Goal: Task Accomplishment & Management: Use online tool/utility

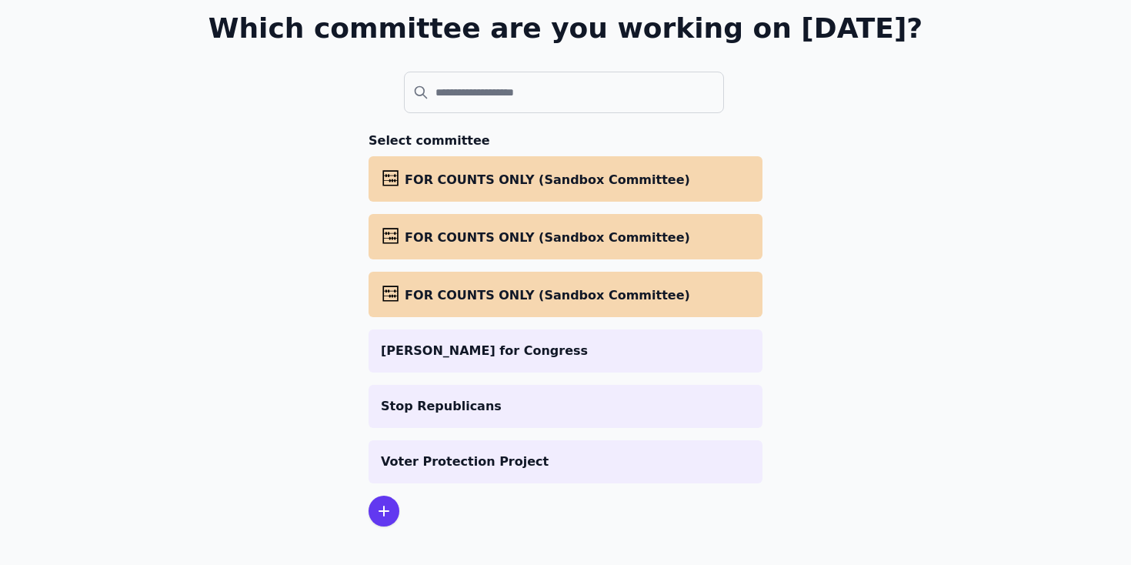
scroll to position [119, 0]
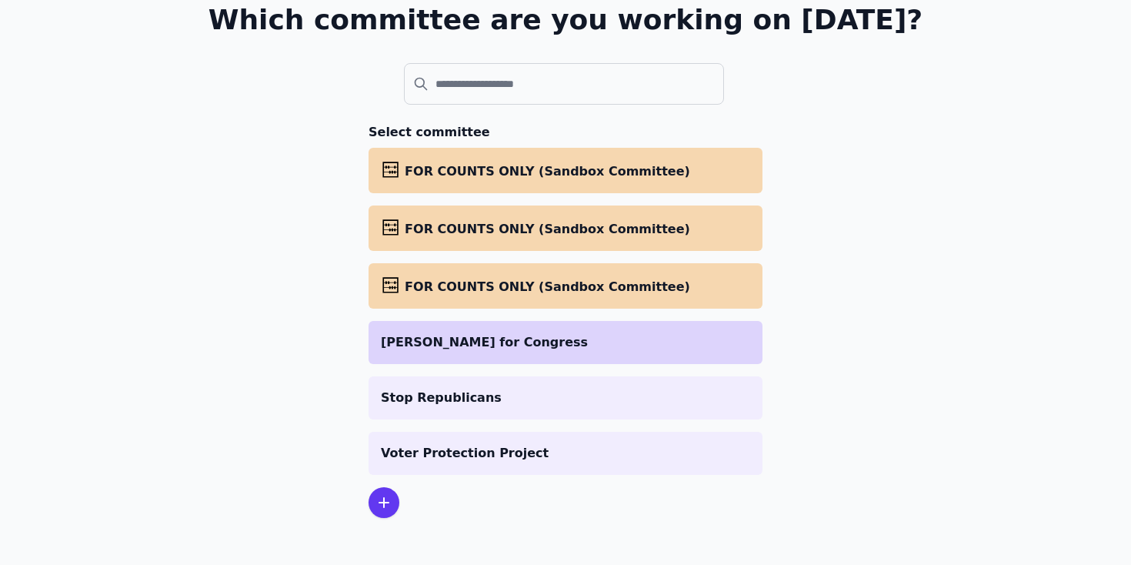
click at [484, 339] on p "[PERSON_NAME] for Congress" at bounding box center [565, 342] width 369 height 18
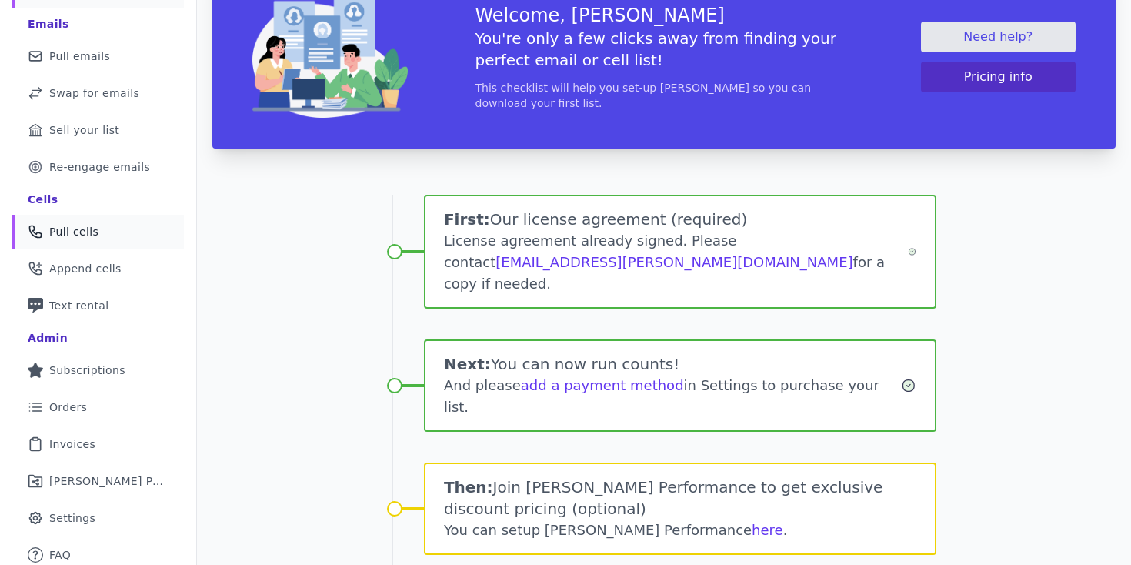
scroll to position [127, 0]
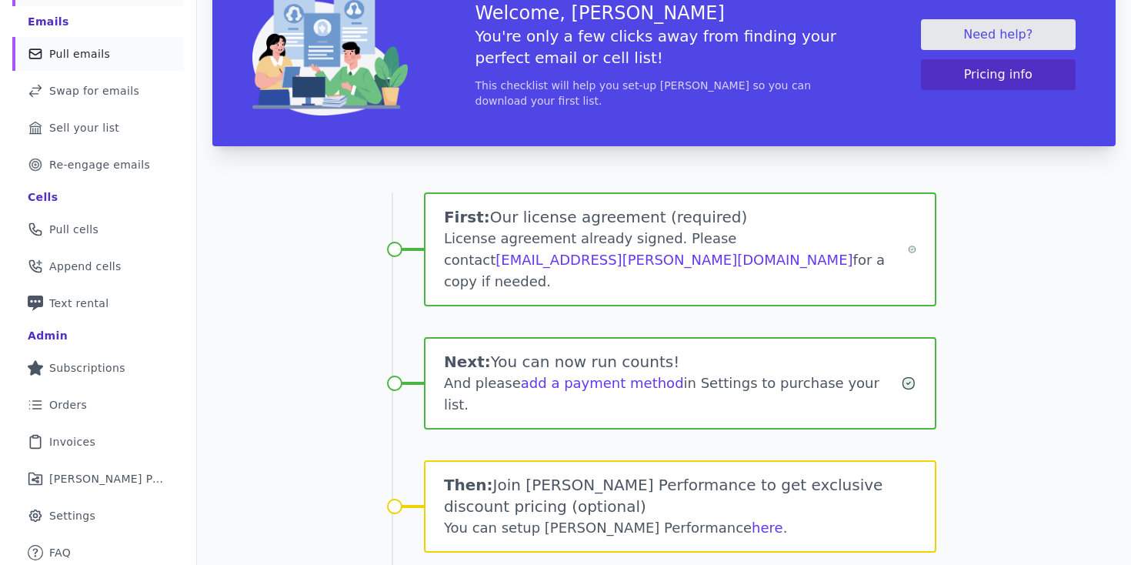
click at [88, 48] on span "Pull emails" at bounding box center [79, 53] width 61 height 15
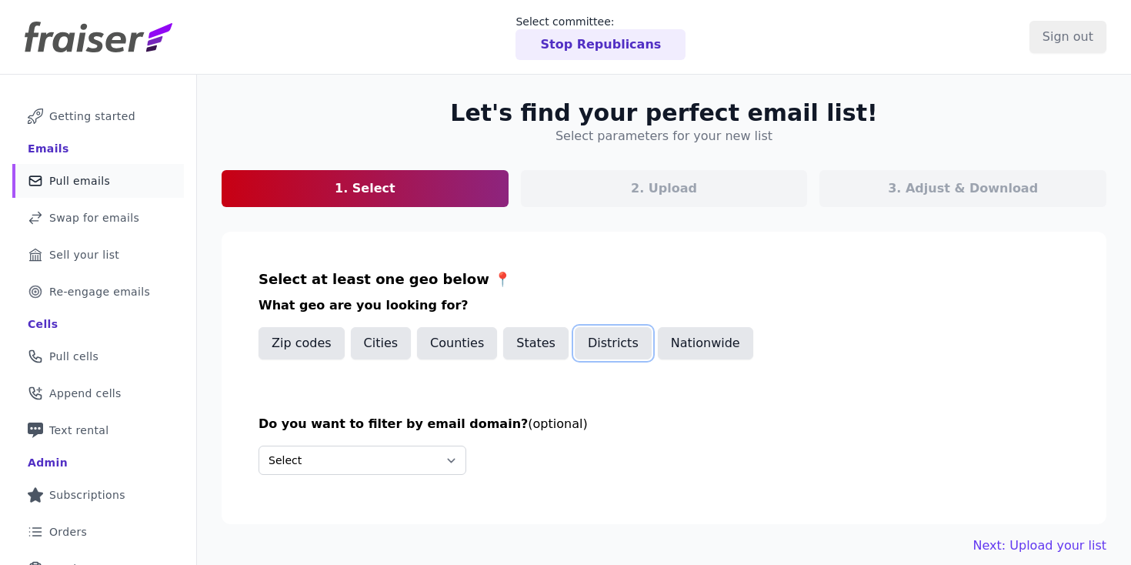
click at [580, 348] on button "Districts" at bounding box center [613, 343] width 77 height 32
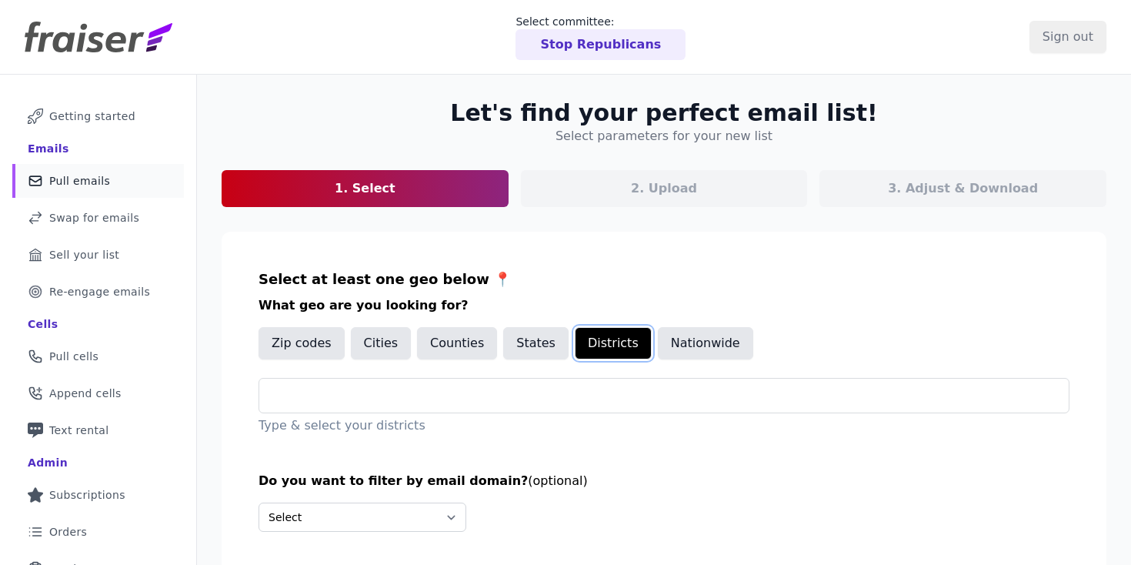
scroll to position [1, 0]
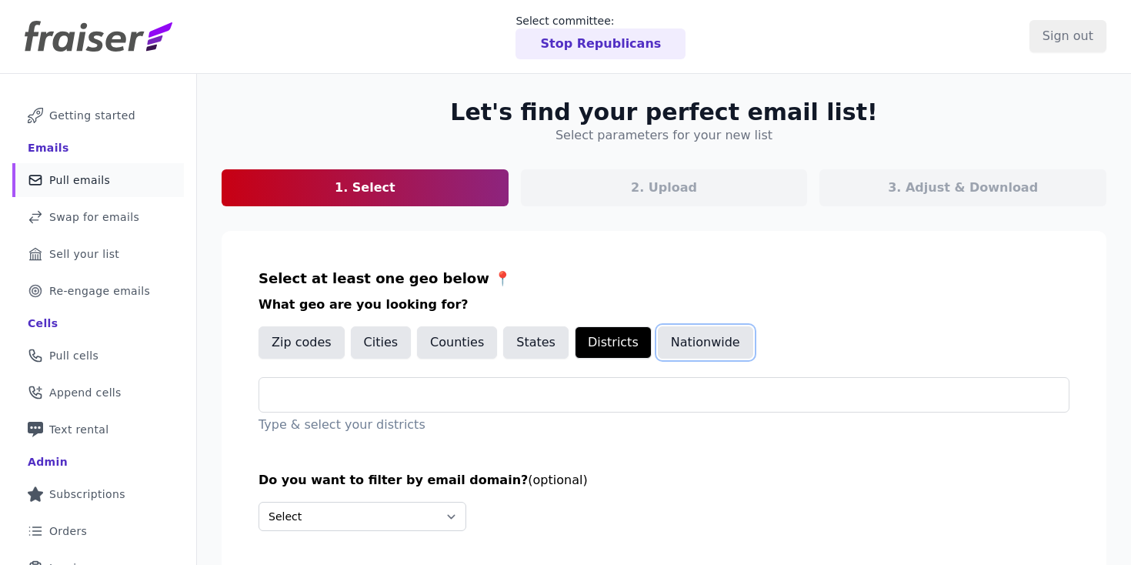
click at [658, 352] on button "Nationwide" at bounding box center [705, 342] width 95 height 32
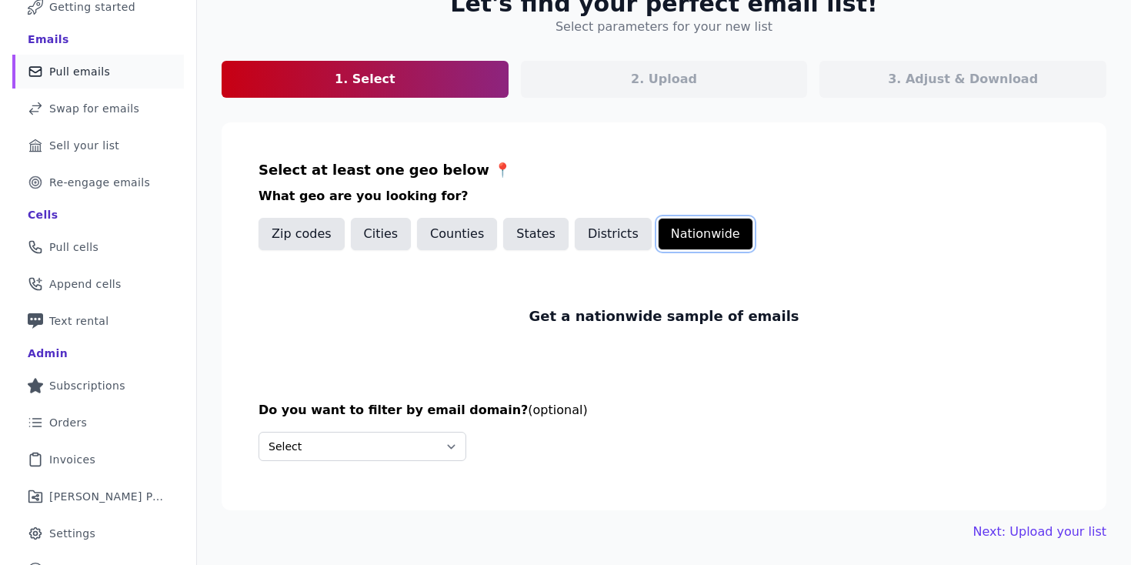
scroll to position [132, 0]
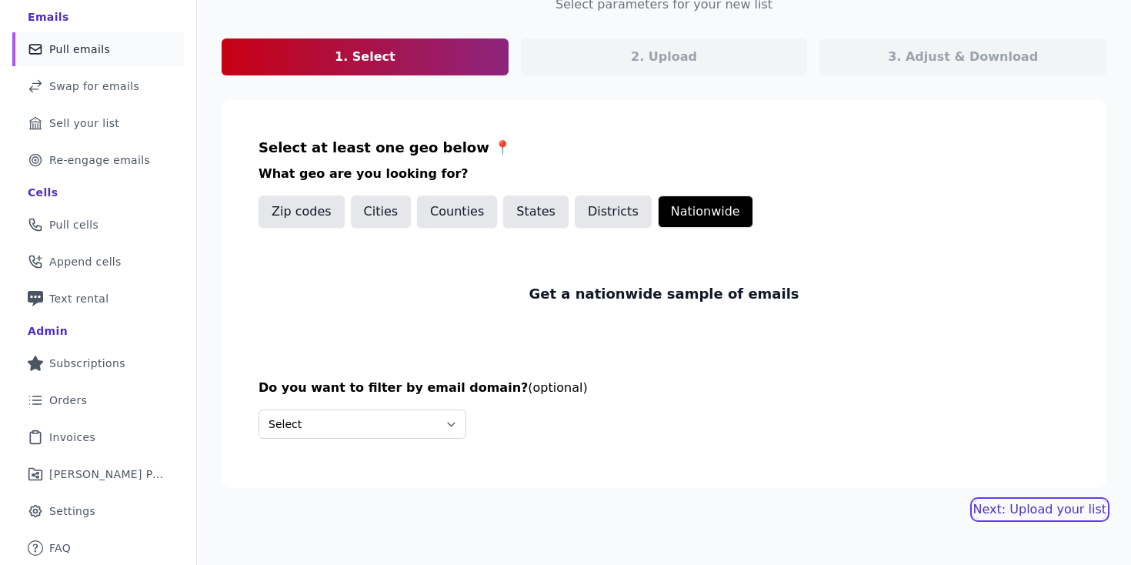
click at [997, 511] on link "Next: Upload your list" at bounding box center [1040, 509] width 133 height 18
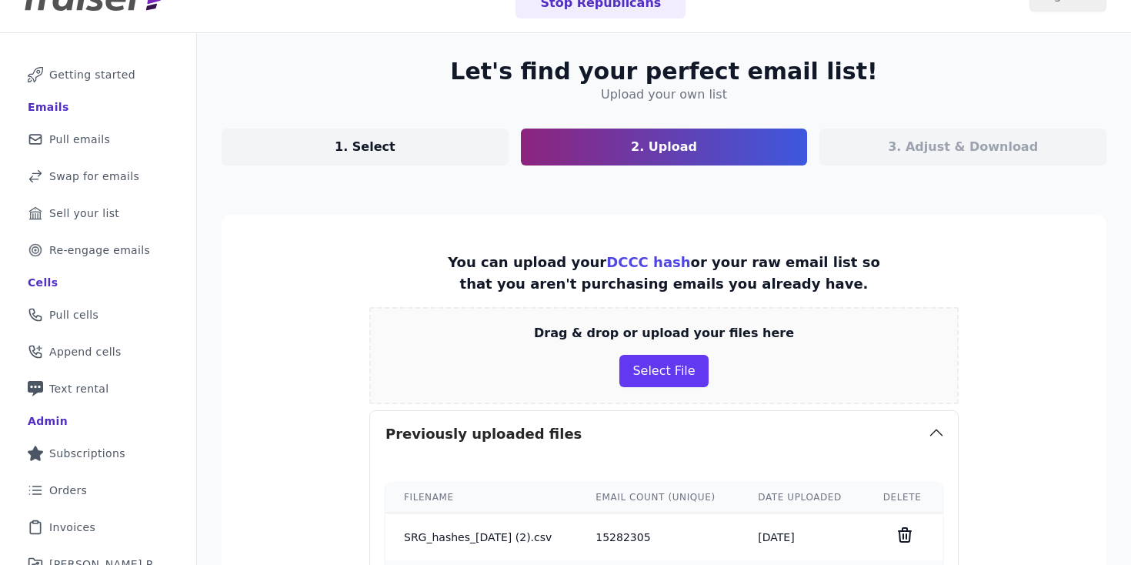
scroll to position [41, 0]
click at [654, 365] on button "Select File" at bounding box center [664, 372] width 89 height 32
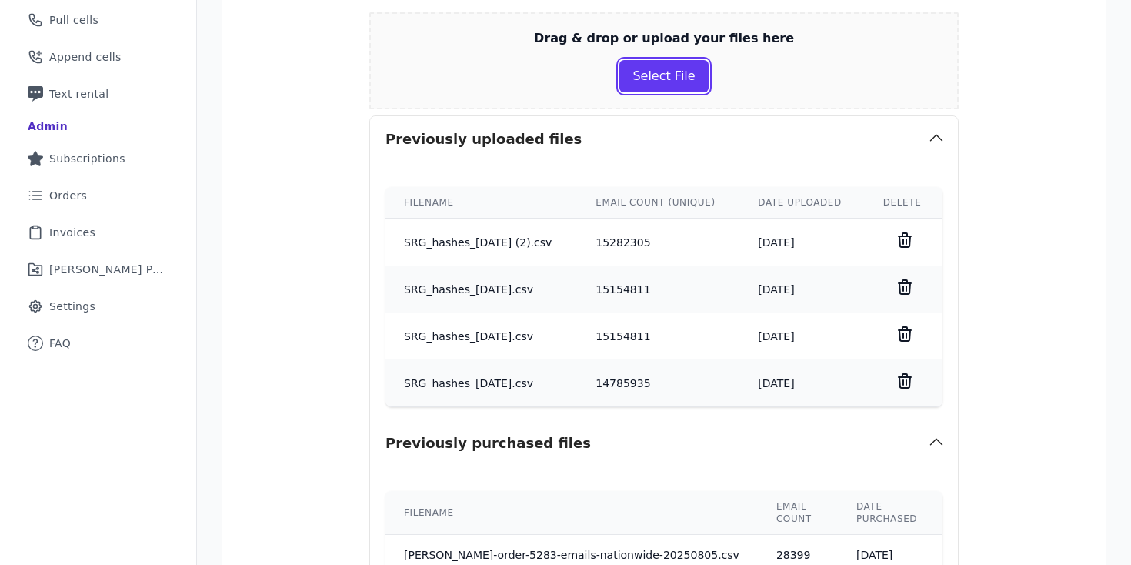
scroll to position [0, 0]
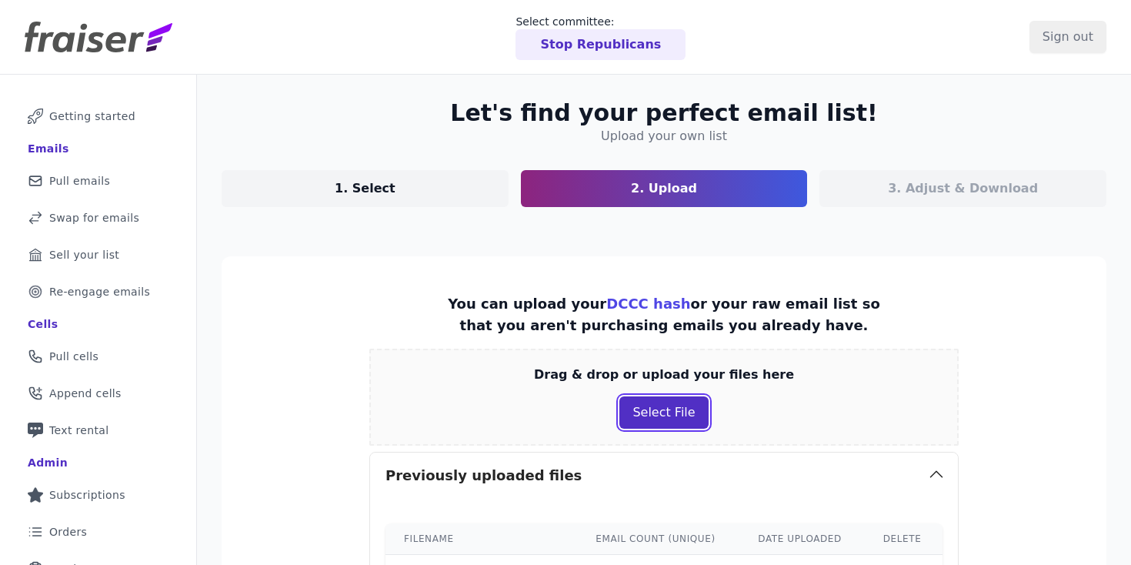
click at [638, 418] on button "Select File" at bounding box center [664, 412] width 89 height 32
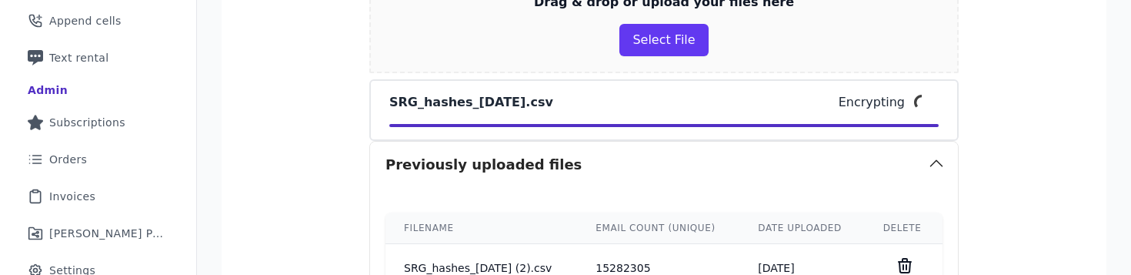
scroll to position [372, 0]
